Goal: Complete application form: Complete application form

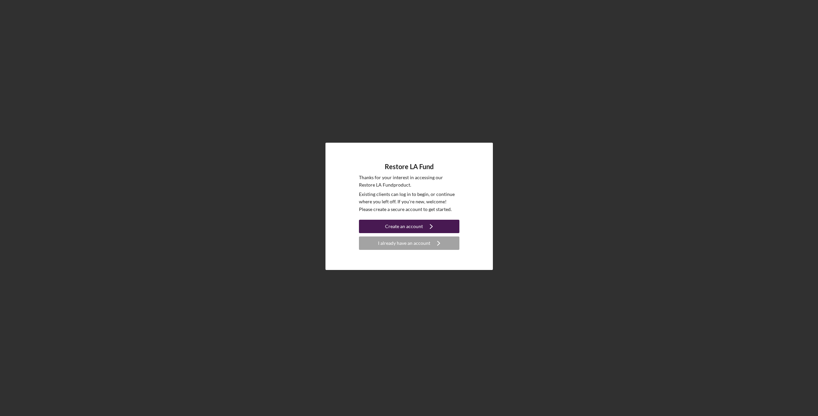
click at [401, 228] on div "Create an account" at bounding box center [404, 226] width 38 height 13
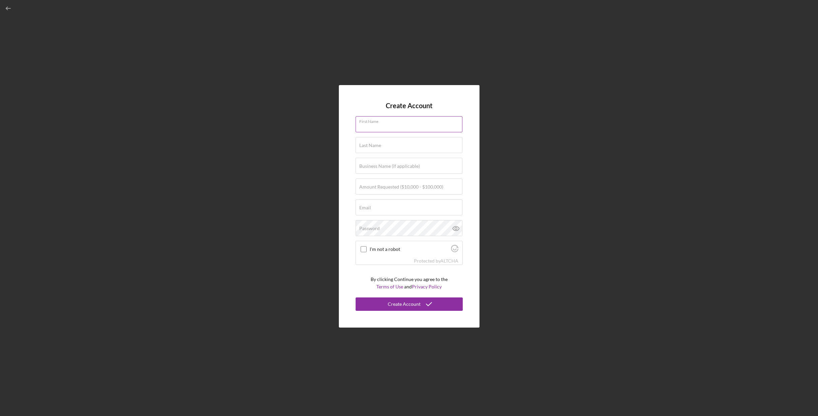
click at [405, 129] on input "First Name" at bounding box center [409, 124] width 107 height 16
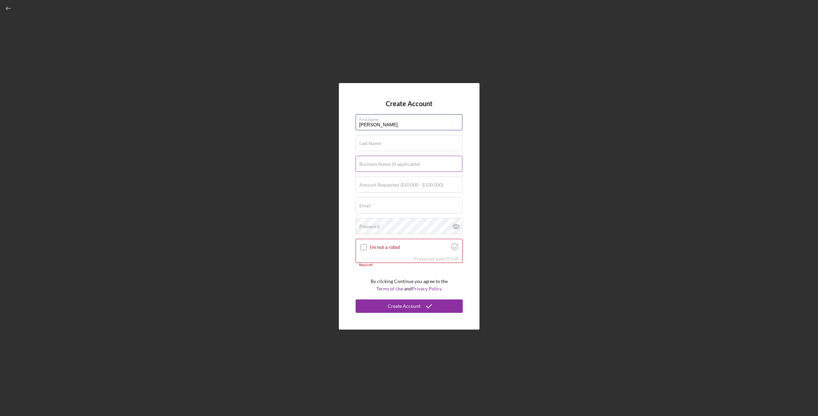
type input "[PERSON_NAME]"
type input "Olderbrother"
type input "[EMAIL_ADDRESS][DOMAIN_NAME]"
click at [412, 167] on input "Olderbrother" at bounding box center [409, 164] width 107 height 16
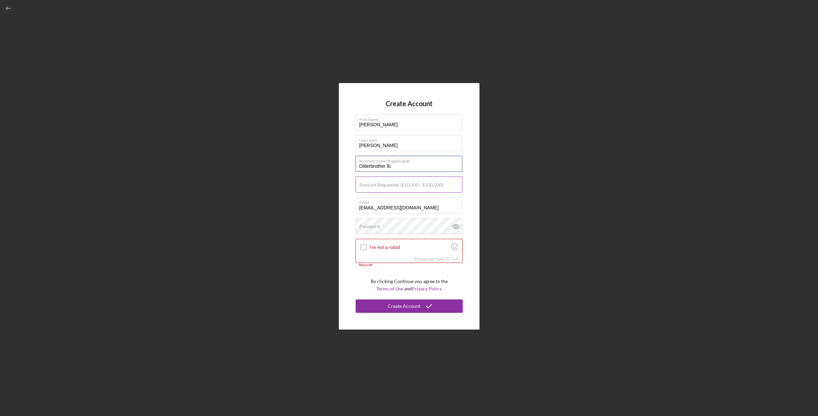
type input "Olderbrother llc"
click at [412, 188] on input "Amount Requested ($10,000 - $100,000)" at bounding box center [409, 184] width 107 height 16
type input "$80,000"
click at [459, 227] on icon at bounding box center [455, 226] width 6 height 4
click at [363, 246] on input "I'm not a robot" at bounding box center [364, 247] width 6 height 6
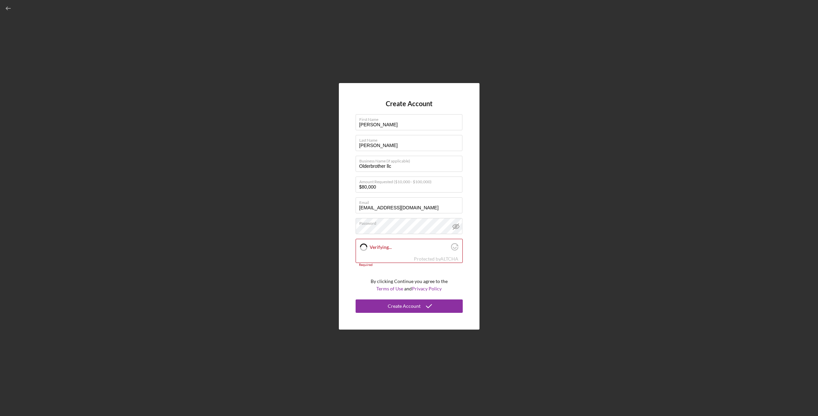
checkbox input "true"
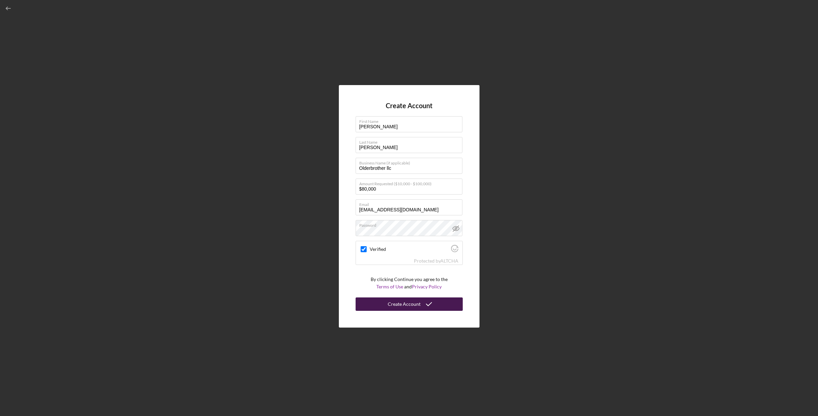
click at [406, 305] on div "Create Account" at bounding box center [404, 303] width 33 height 13
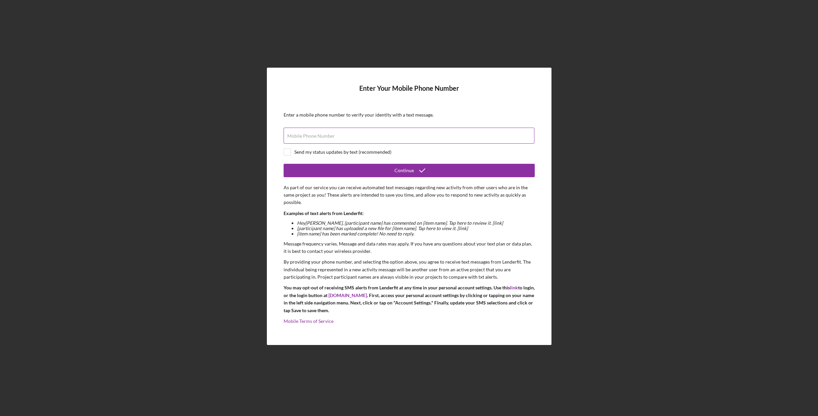
click at [308, 132] on form "Enter Your Mobile Phone Number Enter a mobile phone number to verify your ident…" at bounding box center [409, 206] width 251 height 244
click at [308, 132] on input "Mobile Phone Number" at bounding box center [409, 136] width 251 height 16
type input "[PHONE_NUMBER]"
click at [287, 152] on input "checkbox" at bounding box center [287, 152] width 7 height 7
checkbox input "true"
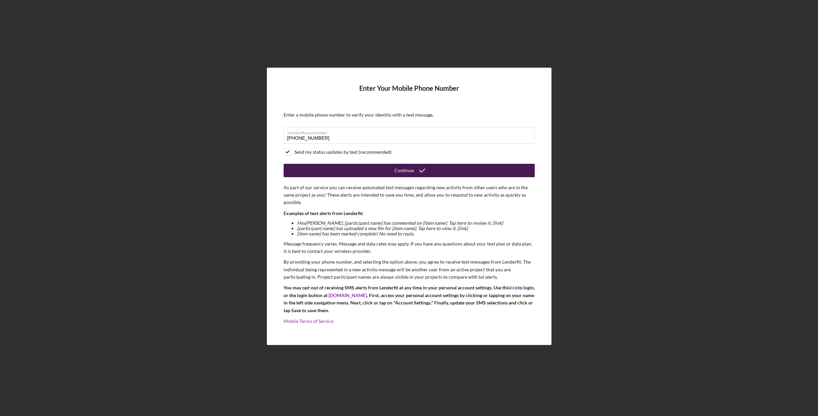
click at [340, 168] on button "Continue" at bounding box center [409, 170] width 251 height 13
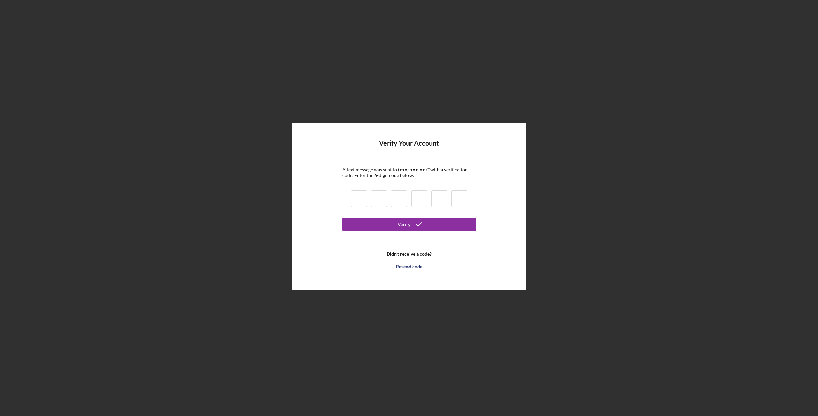
click at [361, 198] on input at bounding box center [359, 198] width 16 height 17
type input "4"
type input "2"
type input "9"
type input "0"
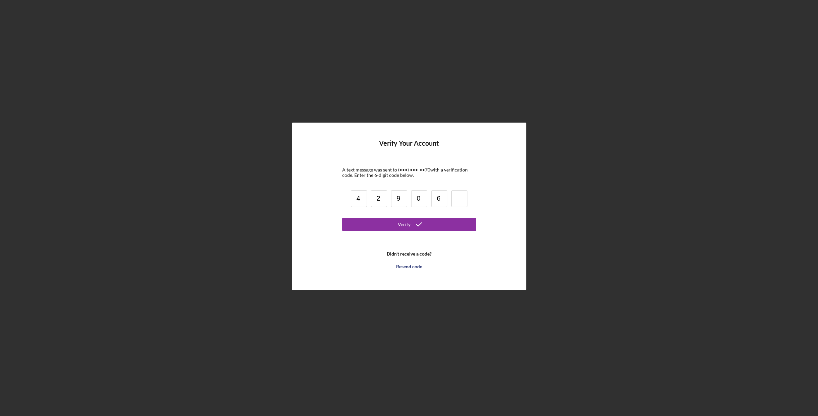
type input "6"
type input "1"
click at [384, 225] on button "Verify" at bounding box center [409, 224] width 134 height 13
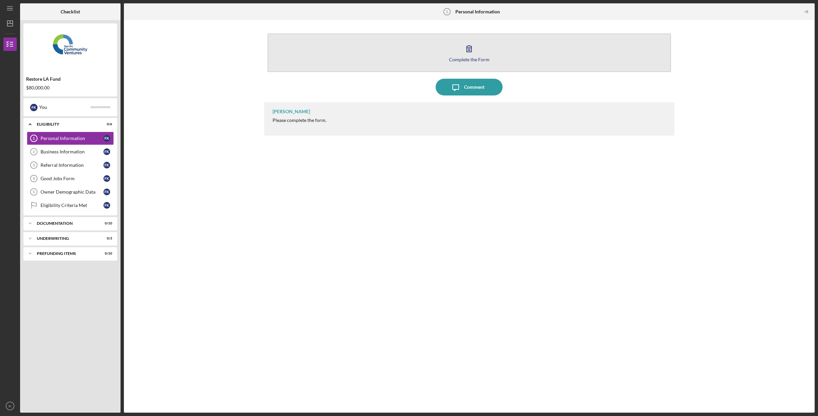
click at [453, 60] on div "Complete the Form" at bounding box center [469, 59] width 41 height 5
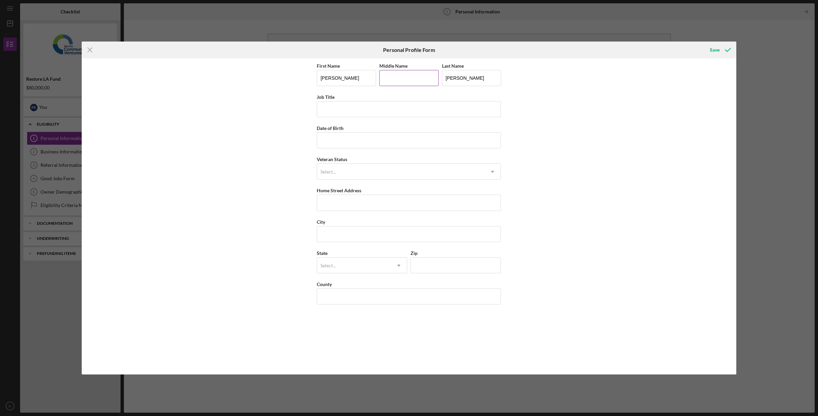
click at [413, 78] on input "Middle Name" at bounding box center [408, 78] width 59 height 16
type input "[PERSON_NAME]"
click at [382, 114] on input "Job Title" at bounding box center [409, 109] width 184 height 16
type input "Owner"
click at [377, 134] on input "Date of Birth" at bounding box center [409, 140] width 184 height 16
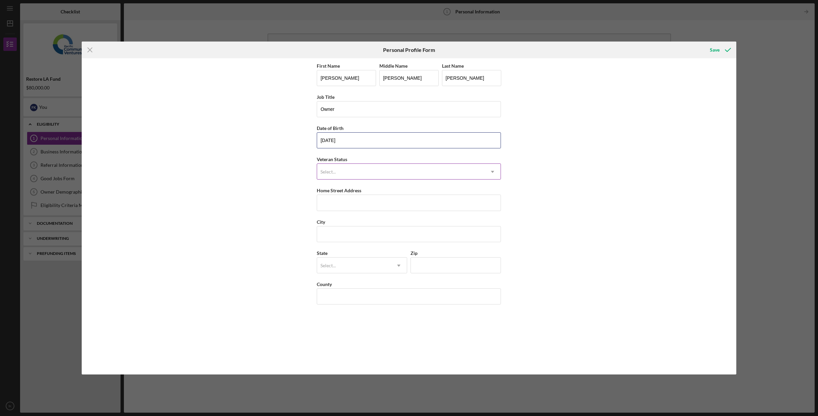
type input "[DATE]"
click at [376, 170] on div "Select..." at bounding box center [400, 171] width 167 height 15
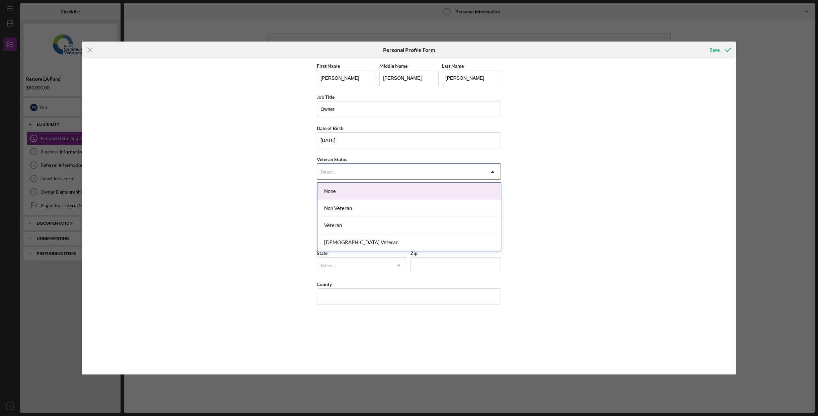
click at [380, 189] on div "None" at bounding box center [409, 191] width 184 height 17
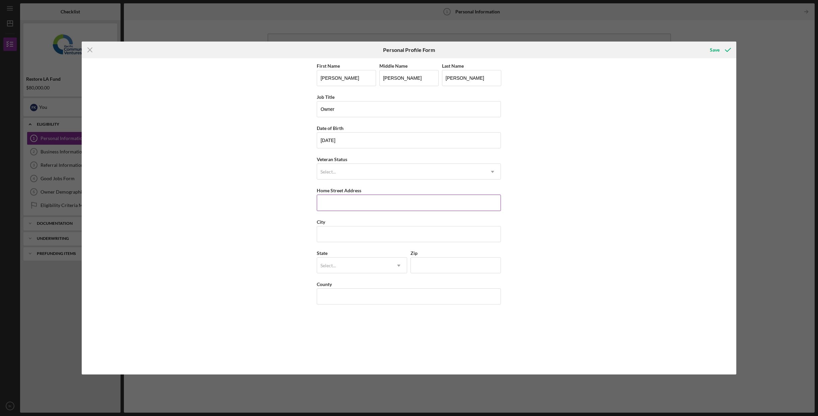
click at [374, 202] on input "Home Street Address" at bounding box center [409, 203] width 184 height 16
type input "19988 observation dr"
click at [372, 233] on input "City" at bounding box center [409, 234] width 184 height 16
type input "topanga"
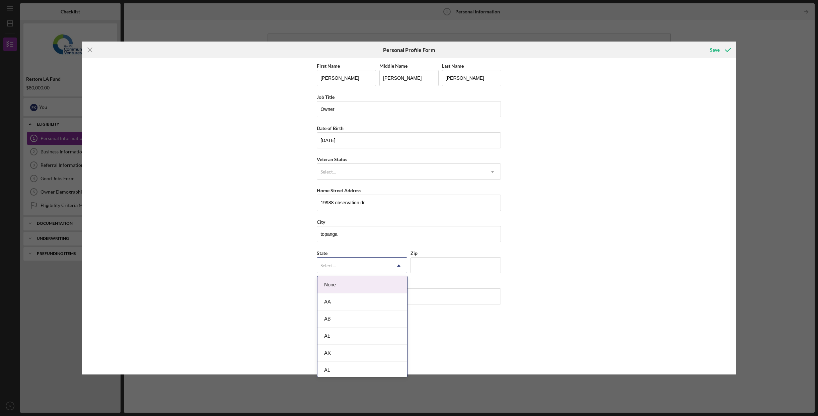
click at [370, 262] on div "Select..." at bounding box center [354, 265] width 74 height 15
type input "ca"
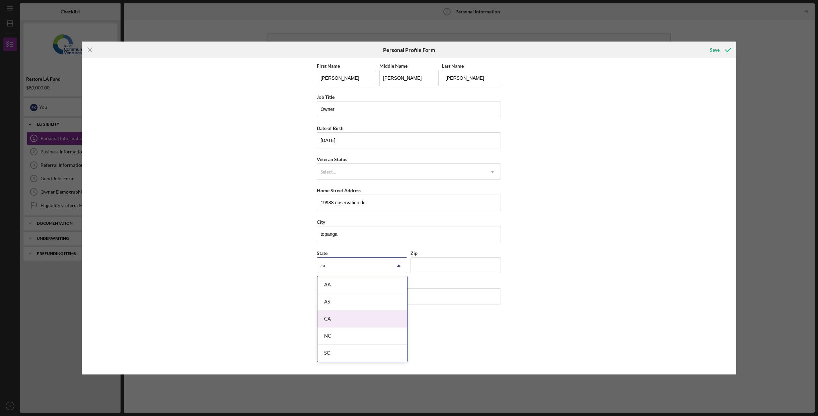
click at [354, 319] on div "CA" at bounding box center [362, 318] width 90 height 17
click at [462, 261] on input "Zip" at bounding box center [456, 265] width 90 height 16
type input "90023"
click at [413, 293] on input "County" at bounding box center [409, 296] width 184 height 16
click at [484, 319] on div "First Name [PERSON_NAME] Middle Name [PERSON_NAME] Last Name [PERSON_NAME] Job …" at bounding box center [409, 216] width 184 height 309
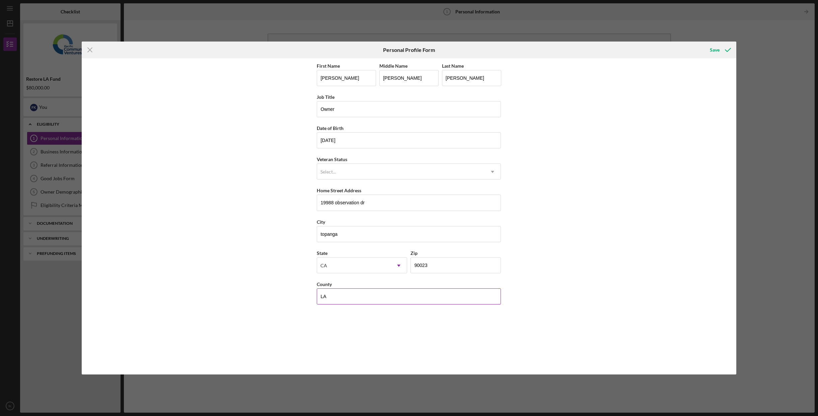
click at [467, 298] on input "LA" at bounding box center [409, 296] width 184 height 16
type input "[GEOGRAPHIC_DATA]"
click at [625, 261] on div "First Name [PERSON_NAME] Middle Name [PERSON_NAME] Last Name [PERSON_NAME] Job …" at bounding box center [409, 216] width 654 height 316
click at [711, 50] on div "Save" at bounding box center [715, 49] width 10 height 13
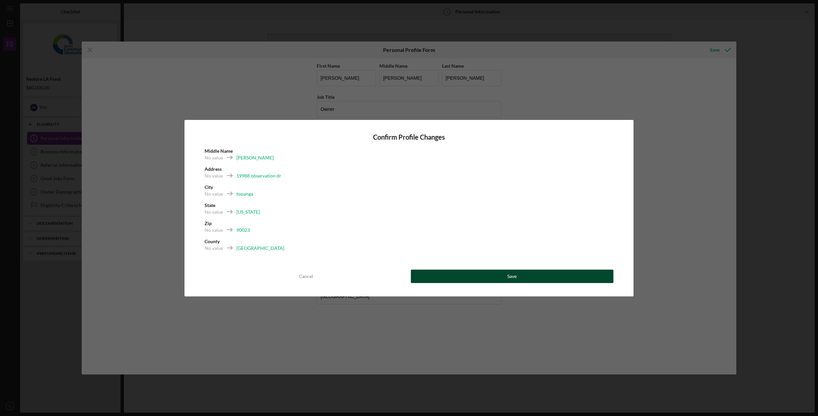
click at [504, 277] on button "Save" at bounding box center [512, 276] width 203 height 13
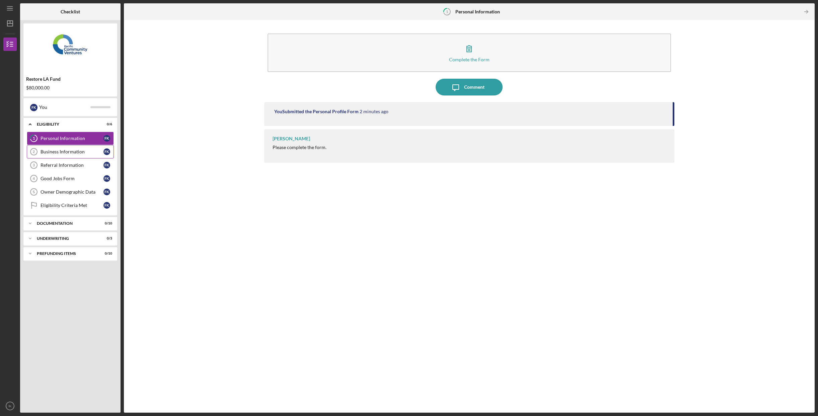
click at [89, 152] on div "Business Information" at bounding box center [72, 151] width 63 height 5
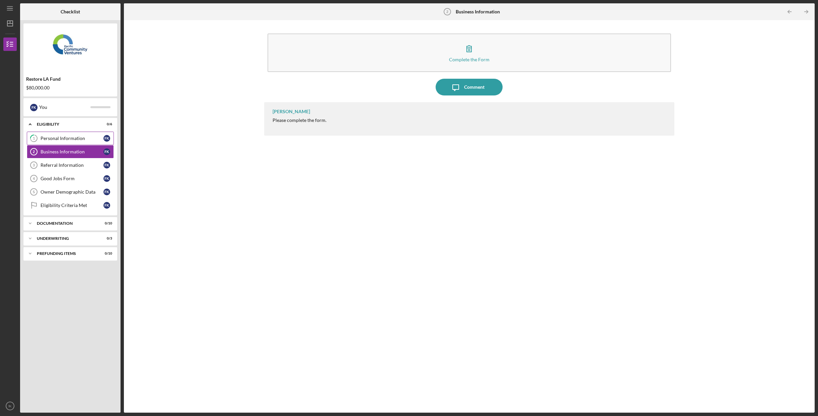
click at [88, 143] on link "1 Personal Information f K" at bounding box center [70, 138] width 87 height 13
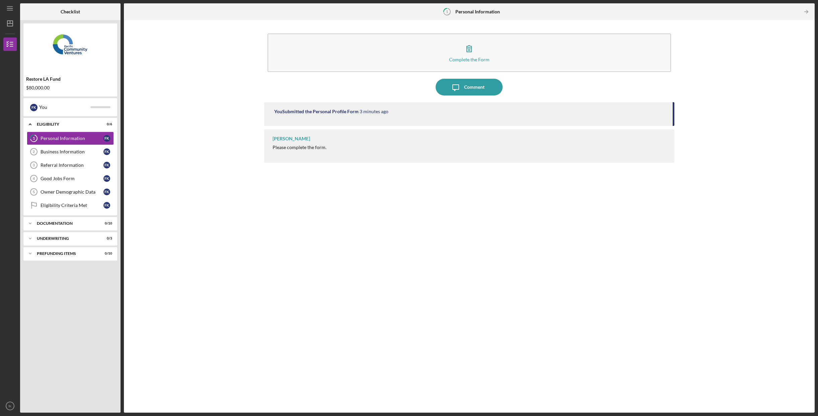
click at [407, 151] on div "[PERSON_NAME] Please complete the form." at bounding box center [469, 145] width 411 height 33
click at [389, 111] on div "You Submitted the Personal Profile Form 3 minutes ago" at bounding box center [470, 111] width 392 height 5
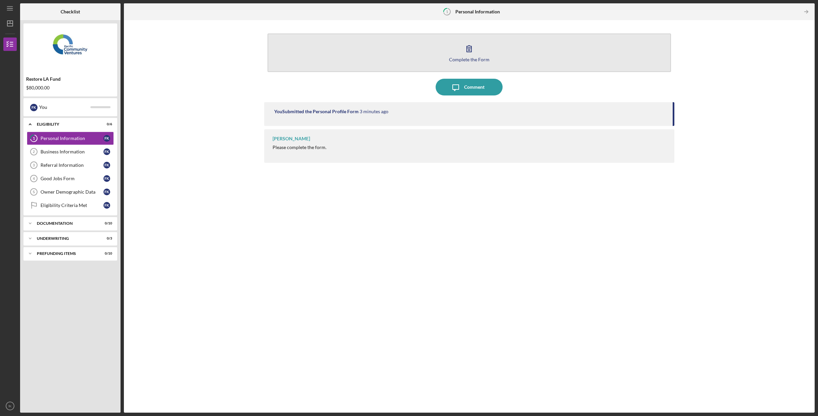
click at [463, 57] on div "Complete the Form" at bounding box center [469, 59] width 41 height 5
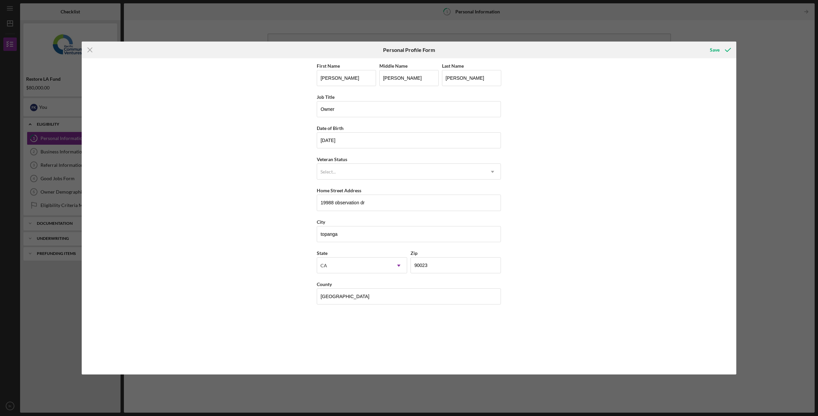
drag, startPoint x: 729, startPoint y: 47, endPoint x: 618, endPoint y: 76, distance: 114.9
click at [729, 47] on icon "submit" at bounding box center [728, 50] width 17 height 17
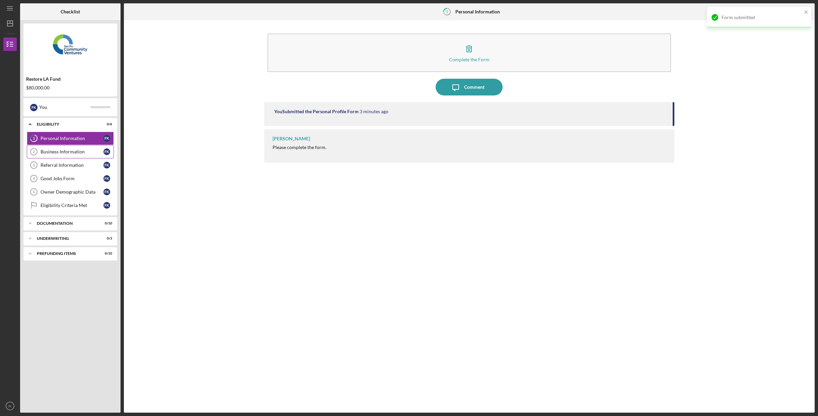
click at [70, 151] on div "Business Information" at bounding box center [72, 151] width 63 height 5
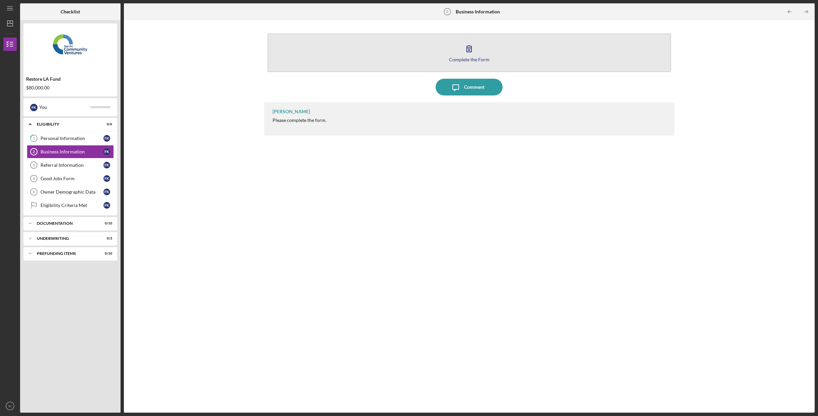
click at [465, 58] on div "Complete the Form" at bounding box center [469, 59] width 41 height 5
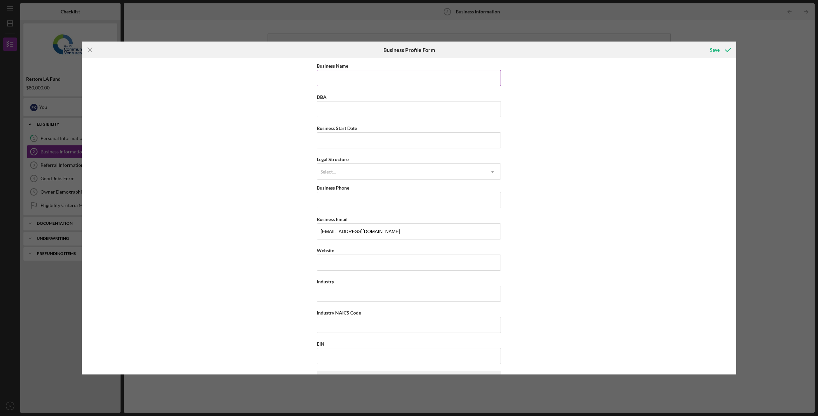
click at [426, 81] on input "Business Name" at bounding box center [409, 78] width 184 height 16
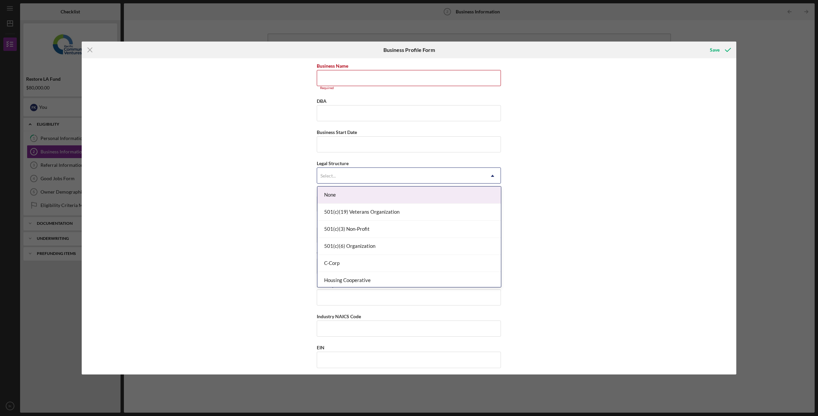
click at [418, 179] on div "Select..." at bounding box center [400, 175] width 167 height 15
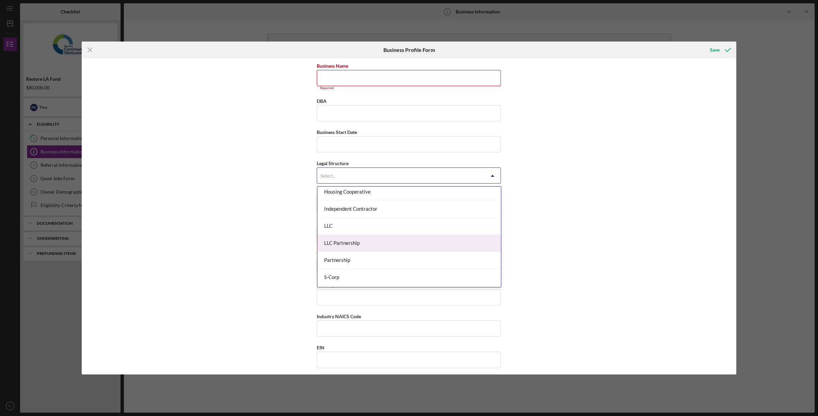
scroll to position [94, 0]
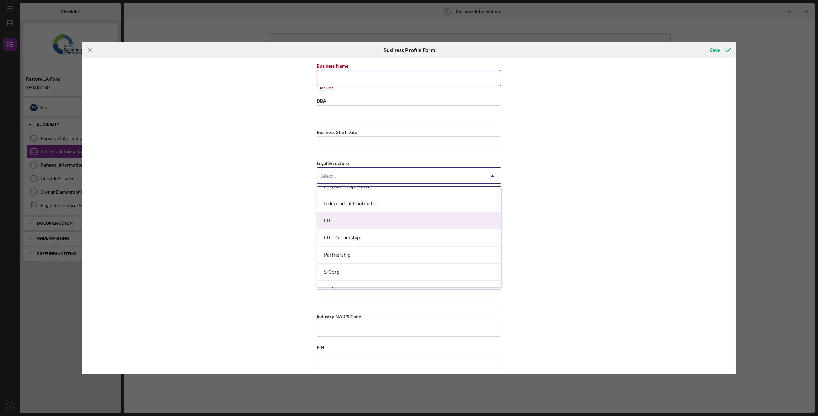
click at [401, 227] on div "LLC" at bounding box center [409, 220] width 184 height 17
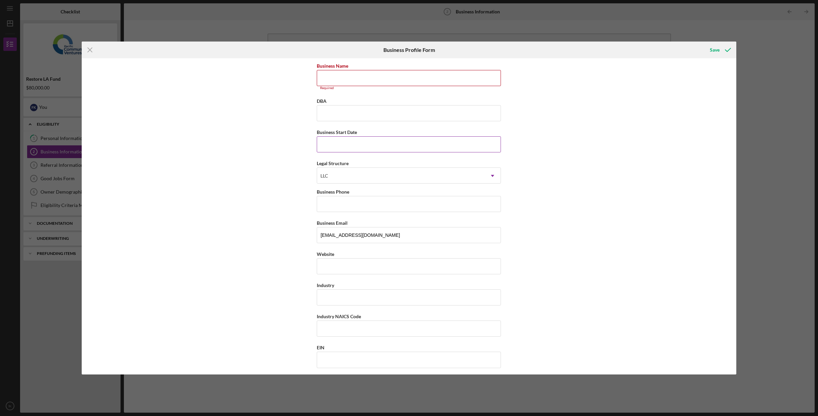
click at [375, 136] on div "Business Start Date" at bounding box center [409, 132] width 184 height 8
click at [375, 142] on input "Business Start Date" at bounding box center [409, 144] width 184 height 16
type input "02/dd/yyyy"
click at [344, 75] on input "Business Name" at bounding box center [409, 78] width 184 height 16
type input "Olderbrother LLC"
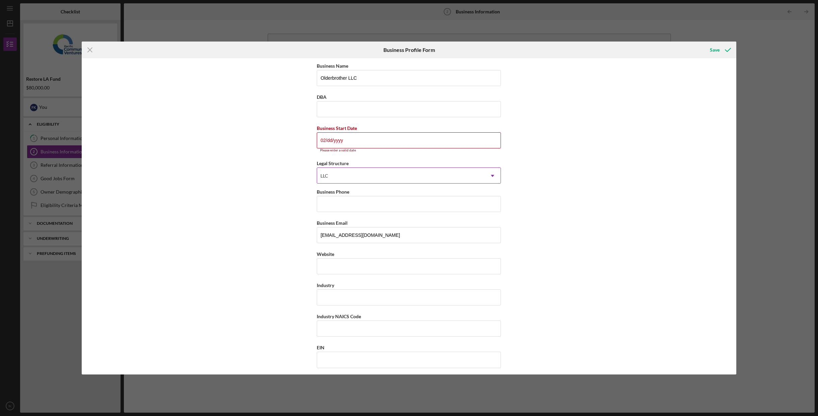
click at [361, 176] on div "LLC" at bounding box center [400, 175] width 167 height 15
click at [297, 193] on div "Business Name Olderbrother LLC DBA Business Start Date 02/dd/yyyy Please enter …" at bounding box center [409, 216] width 654 height 316
click at [347, 206] on input "Business Phone" at bounding box center [409, 204] width 184 height 16
click at [378, 263] on input "Website" at bounding box center [409, 266] width 184 height 16
drag, startPoint x: 352, startPoint y: 269, endPoint x: 296, endPoint y: 273, distance: 55.7
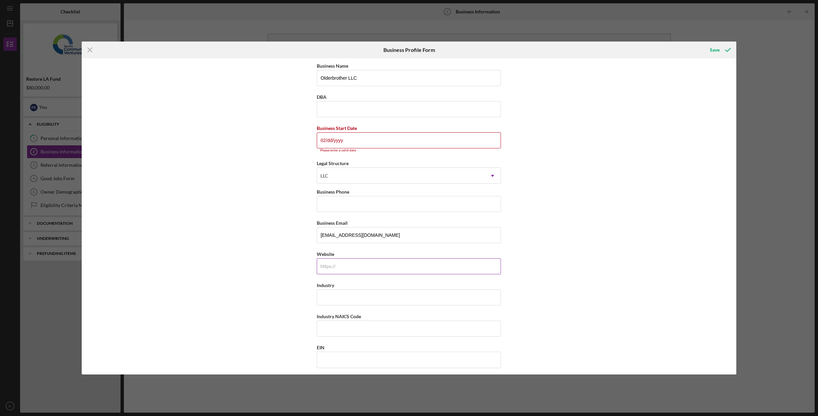
click at [317, 273] on input "Website" at bounding box center [409, 266] width 184 height 16
paste input "[DOMAIN_NAME][URL]"
type input "[DOMAIN_NAME][URL]"
click at [343, 297] on input "Industry" at bounding box center [409, 297] width 184 height 16
type input "a"
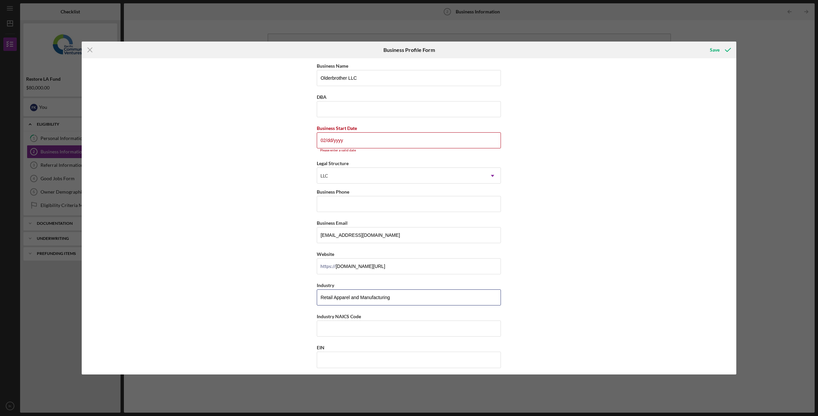
type input "Retail Apparel and Manufacturing"
click at [345, 337] on div "Business Name Olderbrother LLC DBA Business Start Date 02/dd/yyyy Please enter …" at bounding box center [409, 403] width 184 height 682
click at [353, 326] on input "Industry NAICS Code" at bounding box center [409, 328] width 184 height 16
drag, startPoint x: 381, startPoint y: 298, endPoint x: 312, endPoint y: 296, distance: 69.4
click at [317, 296] on input "Retail Apparel and Manufacturing" at bounding box center [409, 297] width 184 height 16
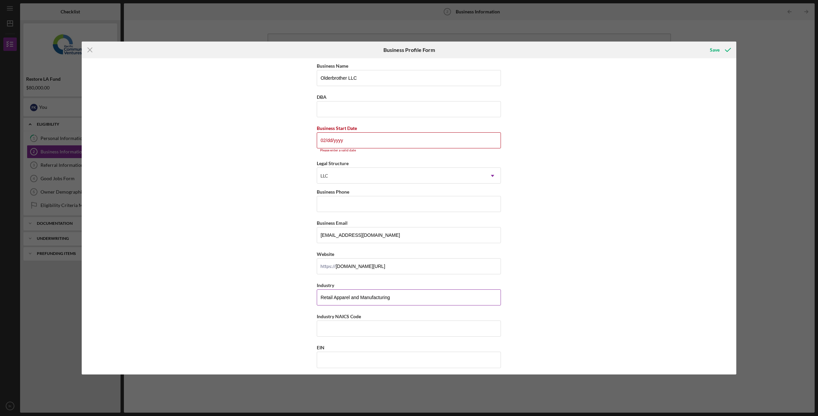
click at [396, 300] on input "Retail Apparel and Manufacturing" at bounding box center [409, 297] width 184 height 16
click at [358, 141] on input "02/dd/yyyy" at bounding box center [409, 140] width 184 height 16
